Goal: Task Accomplishment & Management: Use online tool/utility

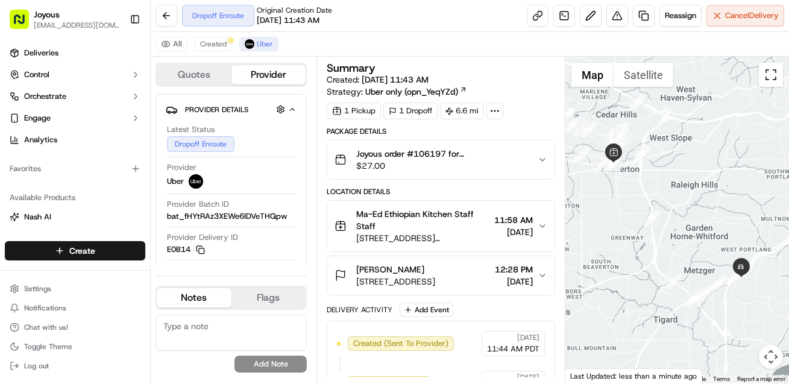
click at [770, 78] on button "Toggle fullscreen view" at bounding box center [770, 75] width 24 height 24
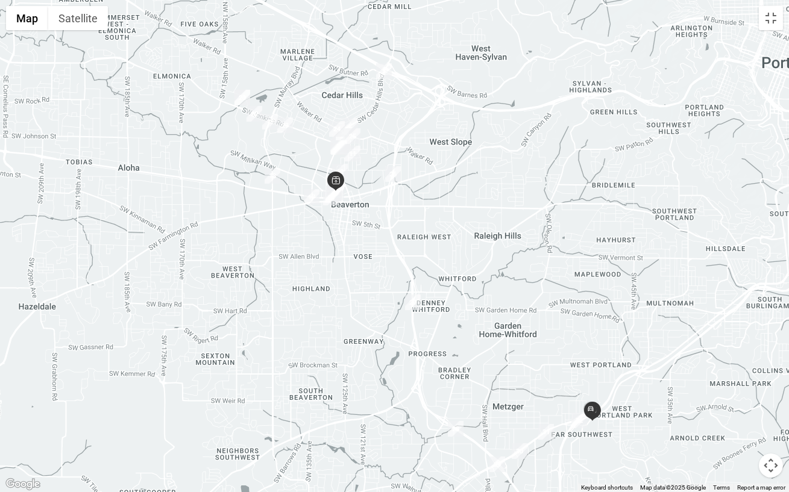
drag, startPoint x: 339, startPoint y: 200, endPoint x: 289, endPoint y: 331, distance: 140.0
click at [289, 331] on div at bounding box center [394, 246] width 789 height 492
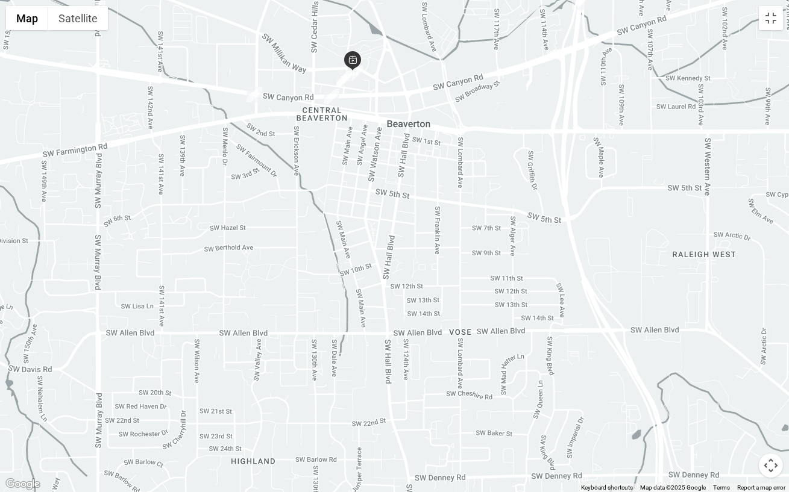
drag, startPoint x: 479, startPoint y: 177, endPoint x: 245, endPoint y: 362, distance: 299.0
click at [245, 362] on div at bounding box center [394, 246] width 789 height 492
click at [772, 383] on button "Map camera controls" at bounding box center [770, 466] width 24 height 24
click at [772, 18] on button "Toggle fullscreen view" at bounding box center [770, 18] width 24 height 24
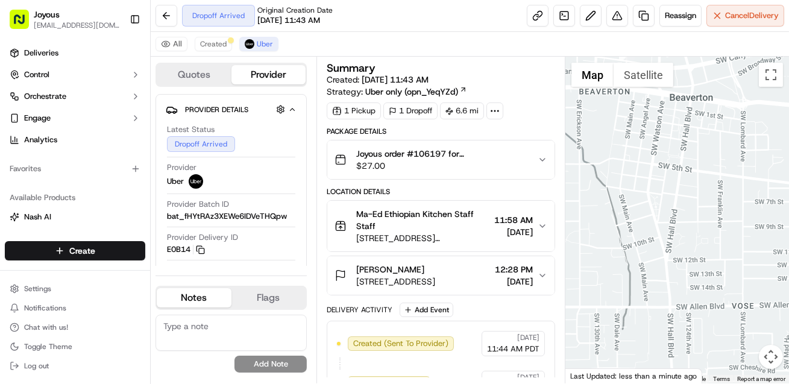
click at [545, 280] on icon "button" at bounding box center [542, 275] width 10 height 10
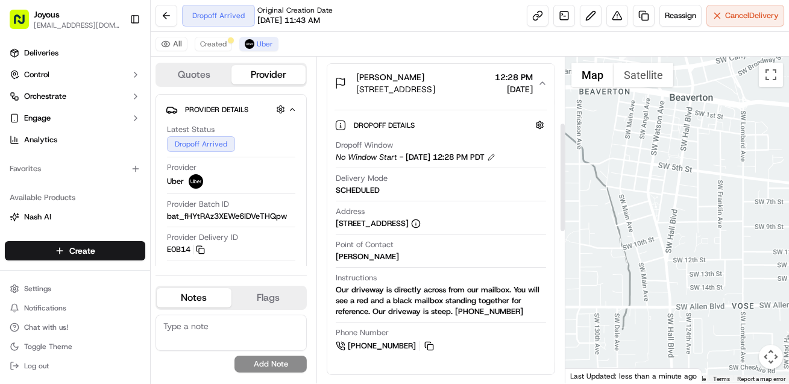
scroll to position [198, 0]
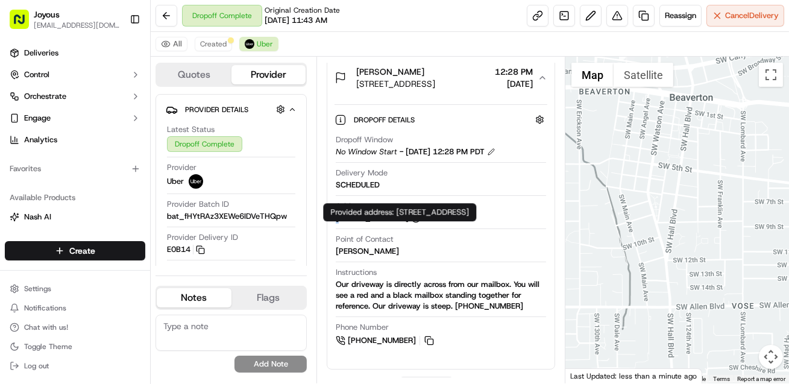
drag, startPoint x: 339, startPoint y: 239, endPoint x: 350, endPoint y: 240, distance: 11.5
click at [350, 240] on div "Dropoff Details Hidden ( 3 ) Dropoff Window No Window Start - [DATE] 12:28 PM P…" at bounding box center [440, 228] width 227 height 262
click at [420, 223] on icon at bounding box center [416, 218] width 10 height 10
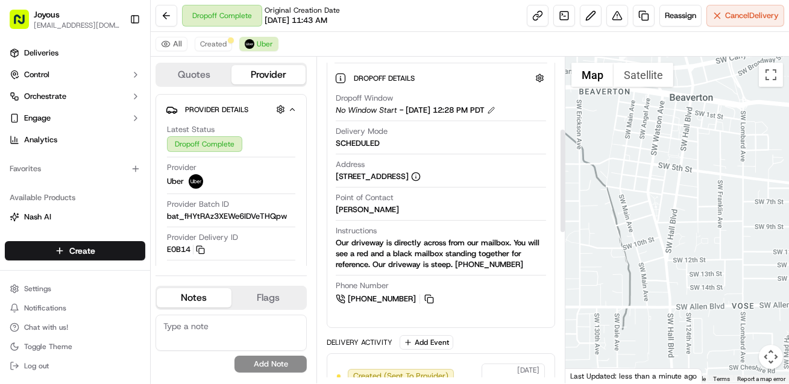
scroll to position [217, 0]
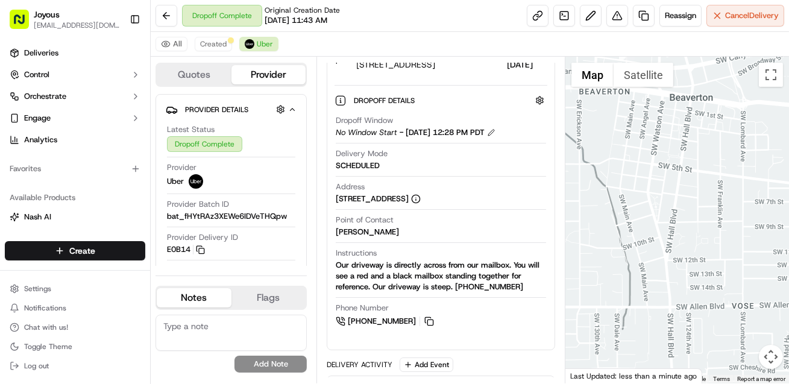
drag, startPoint x: 366, startPoint y: 234, endPoint x: 337, endPoint y: 225, distance: 31.1
click at [337, 225] on div "Dropoff Details Hidden ( 3 ) Dropoff Window No Window Start - [DATE] 12:28 PM P…" at bounding box center [440, 209] width 227 height 262
copy div "[STREET_ADDRESS]"
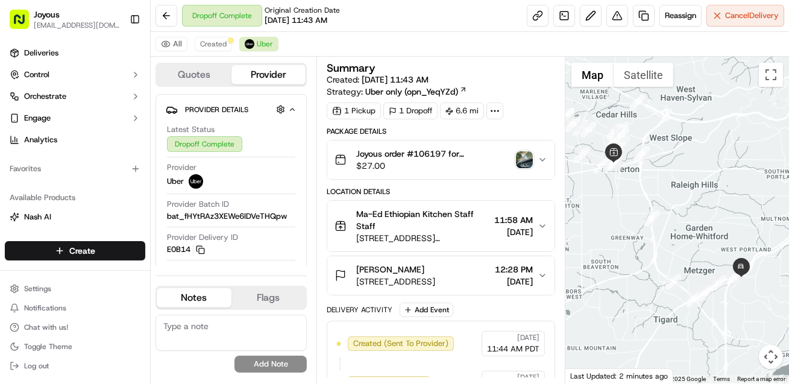
click at [526, 168] on img "button" at bounding box center [524, 159] width 17 height 17
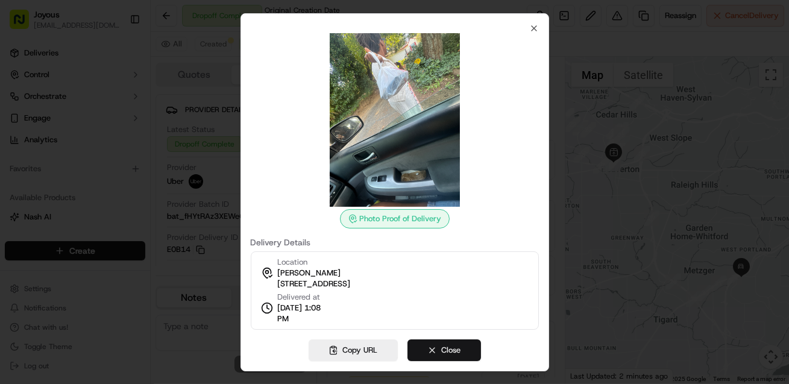
click at [448, 357] on button "Close" at bounding box center [443, 350] width 73 height 22
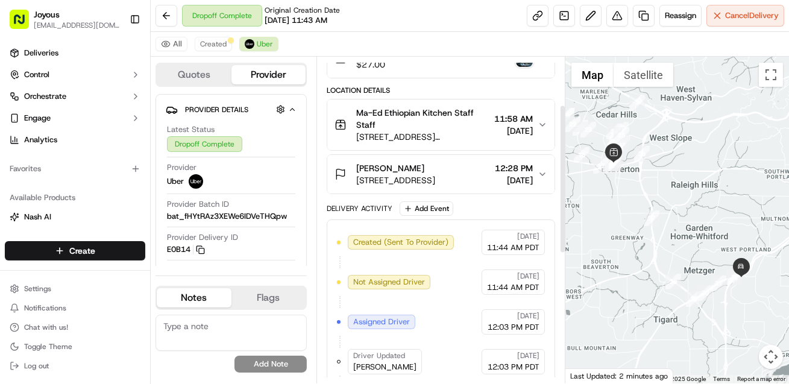
scroll to position [127, 0]
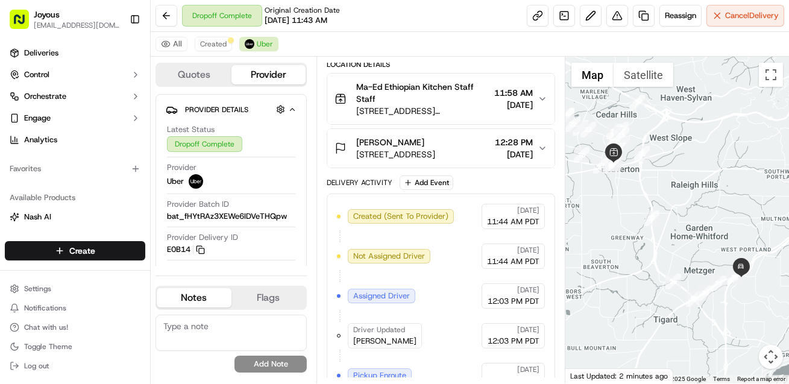
click at [539, 153] on icon "button" at bounding box center [542, 148] width 10 height 10
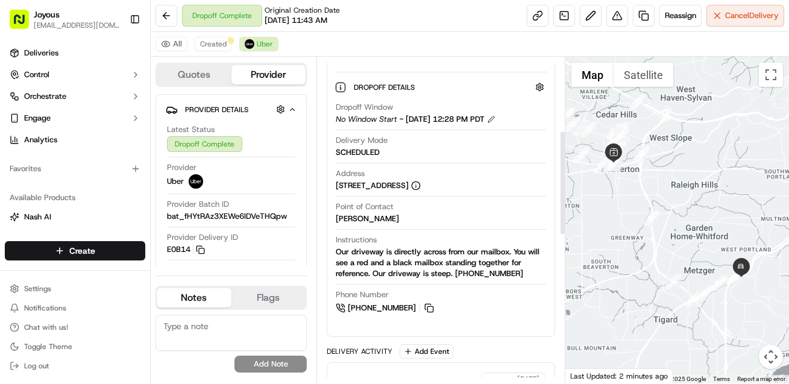
scroll to position [231, 0]
